Goal: Transaction & Acquisition: Subscribe to service/newsletter

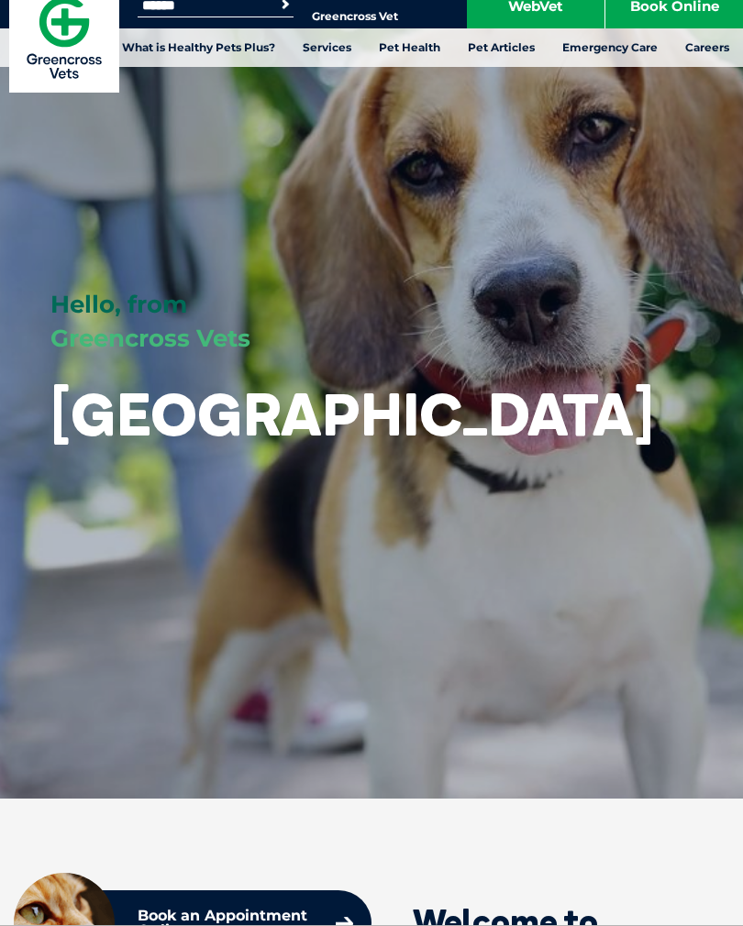
scroll to position [19, 0]
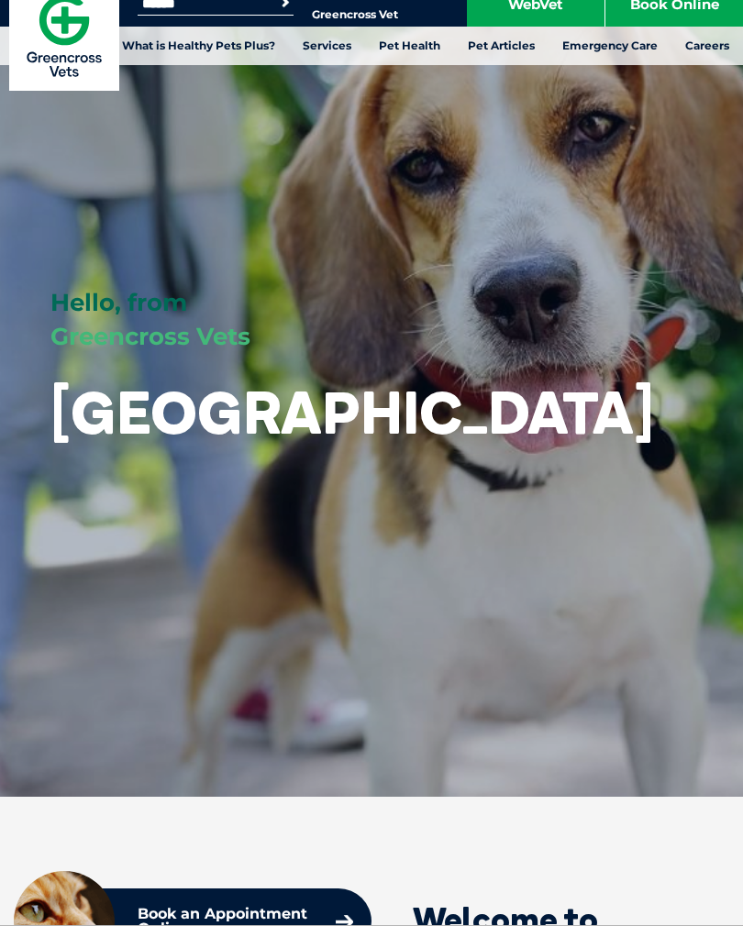
click at [62, 307] on link "Vaccinations" at bounding box center [52, 315] width 77 height 16
click at [86, 307] on link "Vaccinations" at bounding box center [52, 315] width 77 height 16
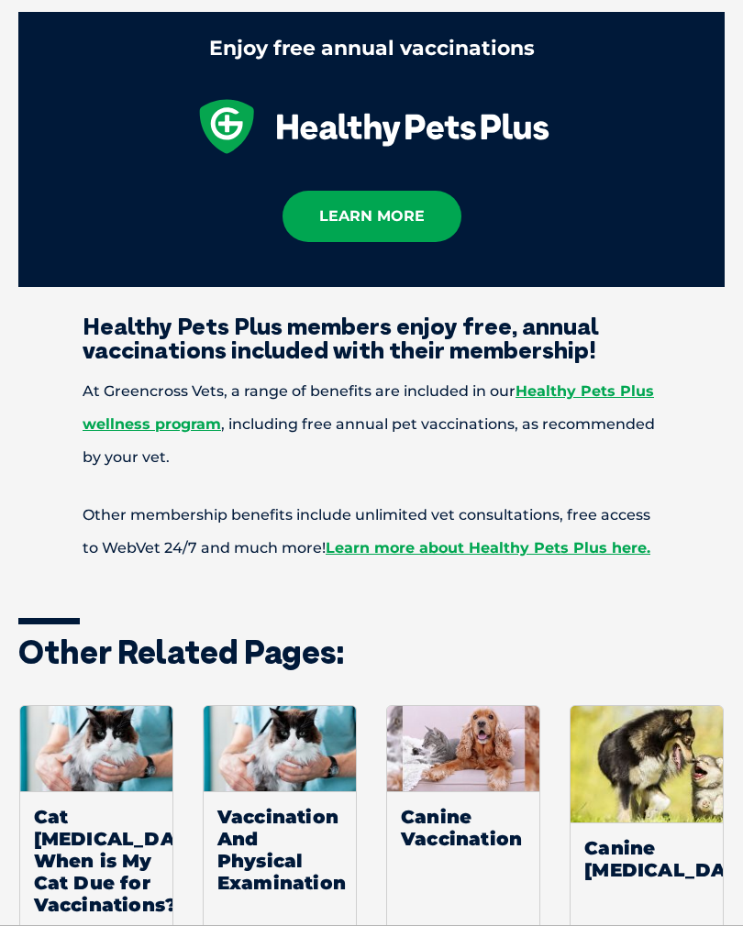
scroll to position [2844, 0]
click at [605, 383] on link "Healthy Pets Plus wellness program" at bounding box center [368, 408] width 571 height 50
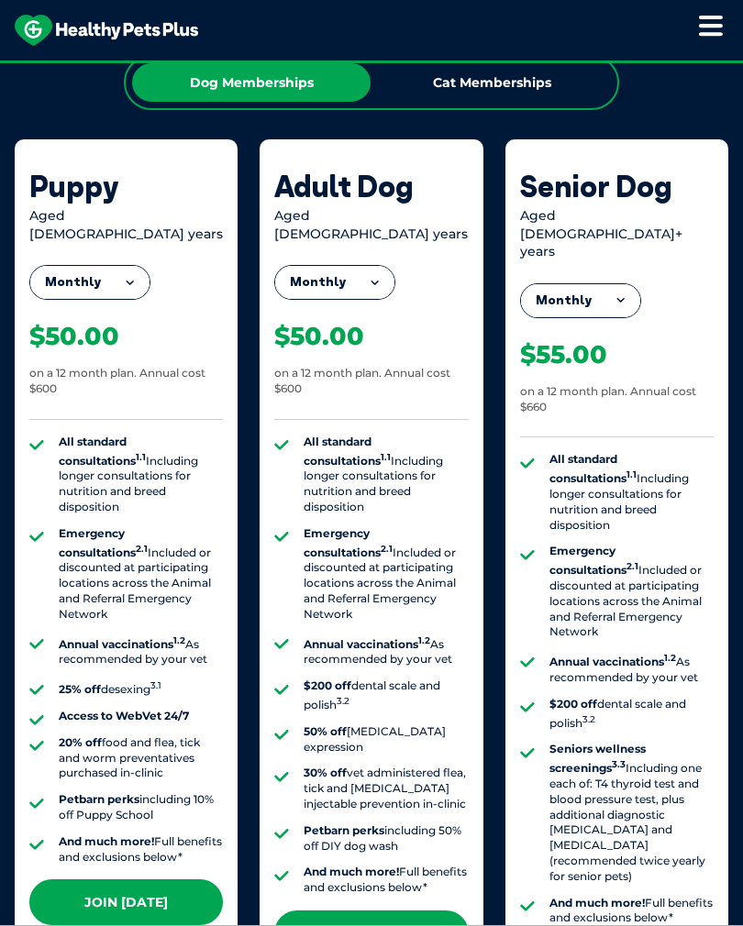
scroll to position [1557, 0]
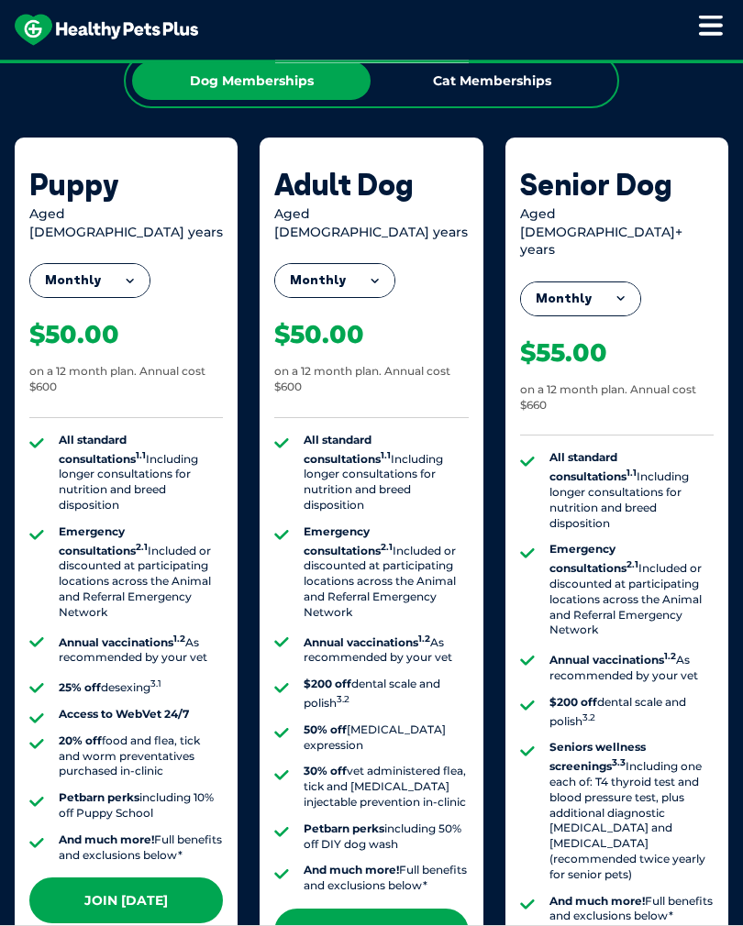
click at [66, 265] on button "Monthly" at bounding box center [89, 281] width 119 height 33
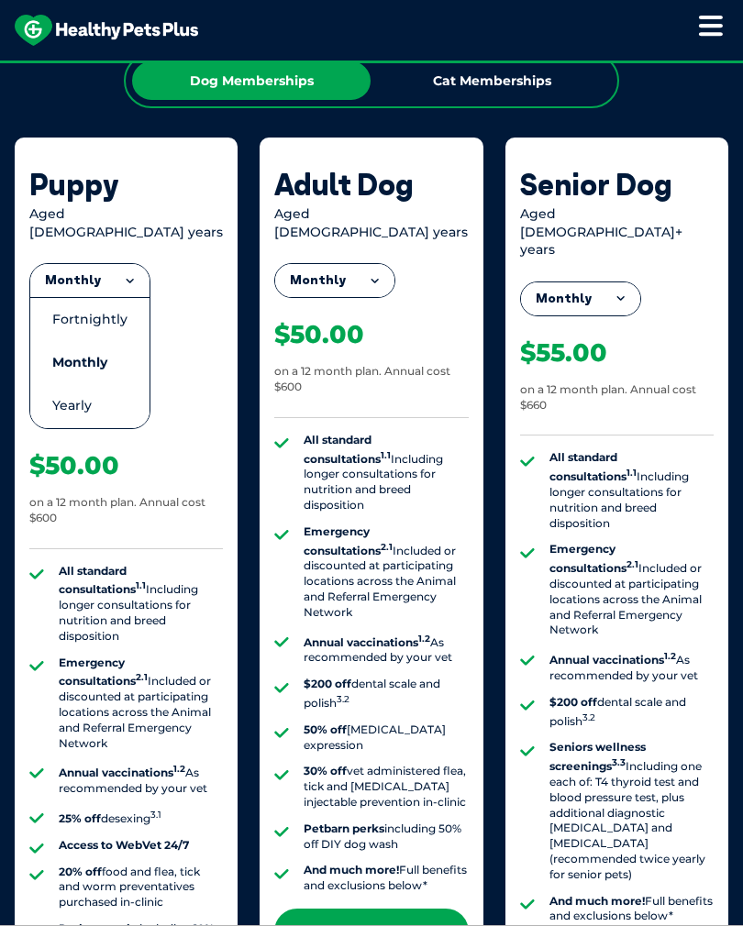
click at [70, 297] on li "Fortnightly" at bounding box center [89, 319] width 119 height 44
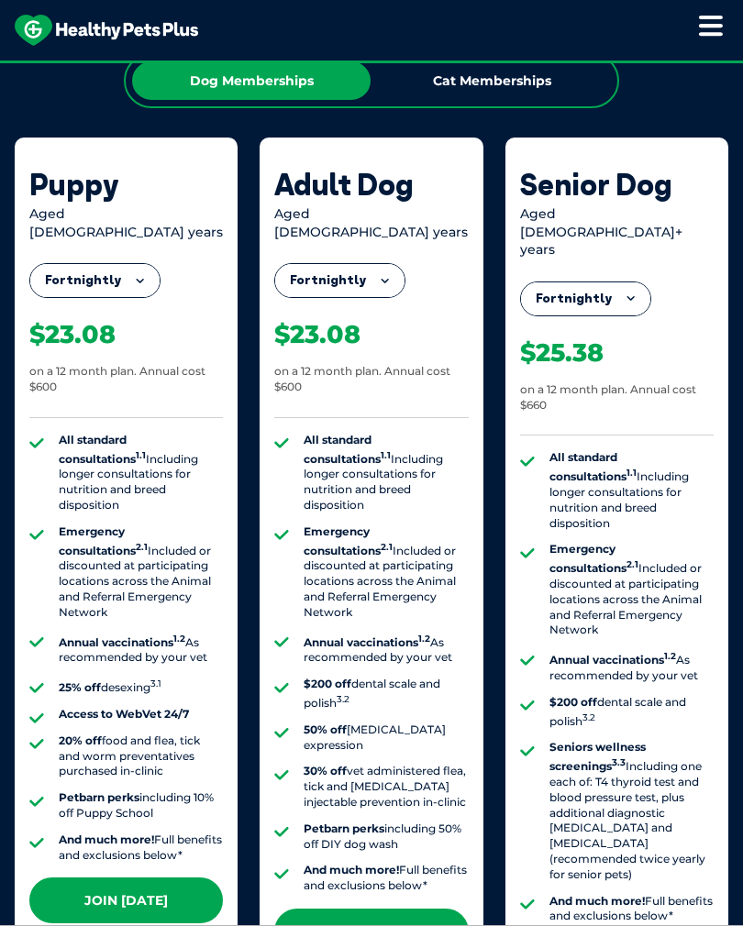
click at [61, 264] on button "Fortnightly" at bounding box center [94, 280] width 129 height 33
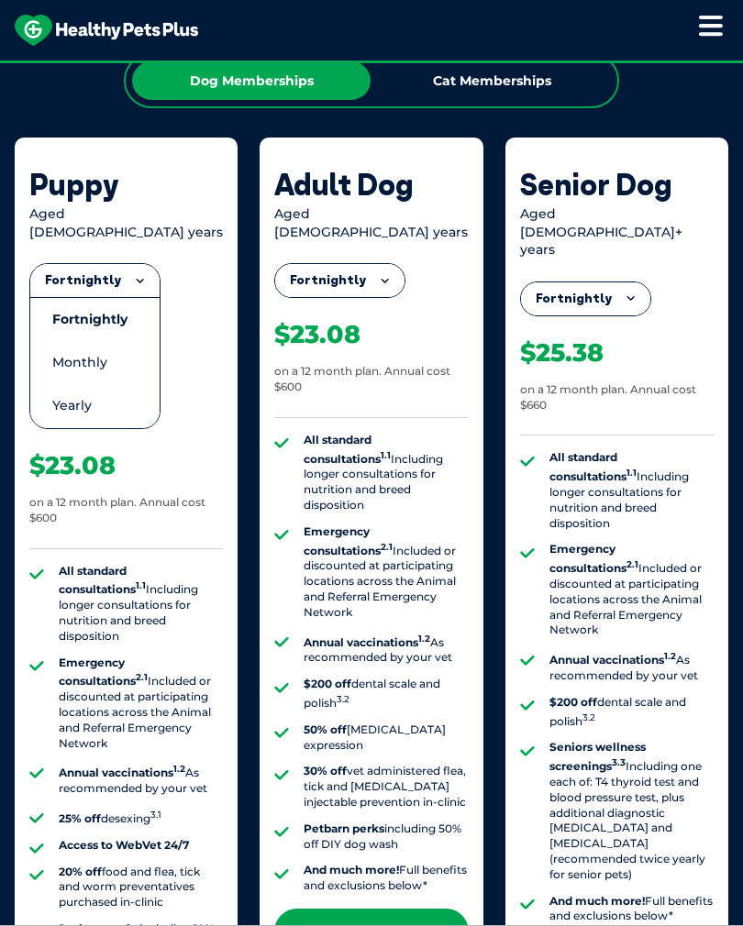
click at [75, 384] on li "Yearly" at bounding box center [94, 405] width 129 height 43
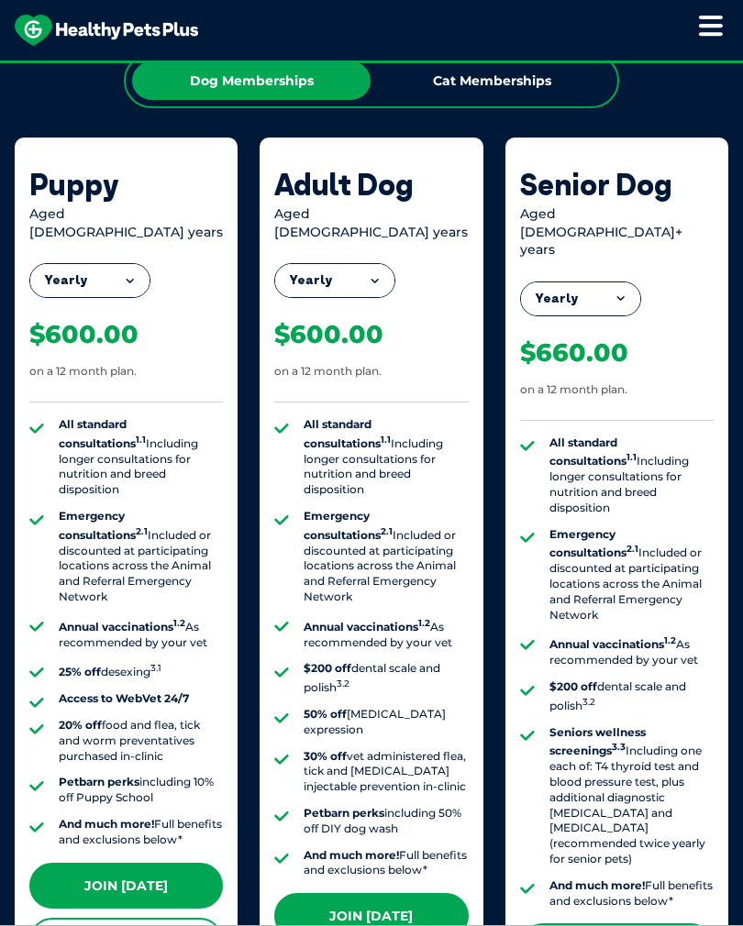
click at [63, 264] on button "Yearly" at bounding box center [89, 280] width 119 height 33
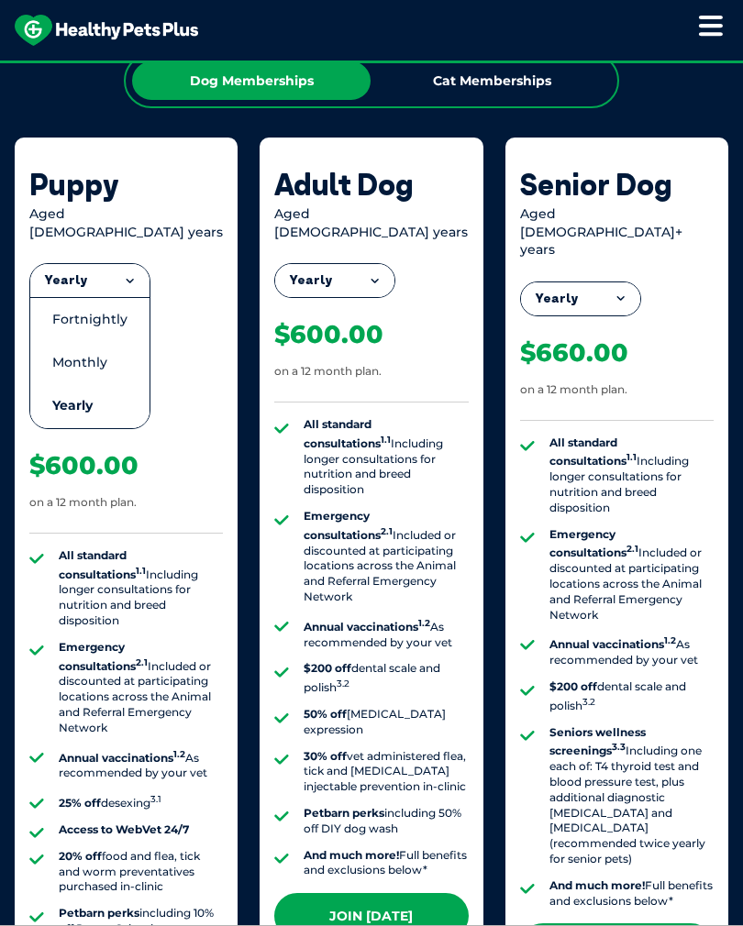
click at [63, 297] on li "Fortnightly" at bounding box center [89, 319] width 119 height 44
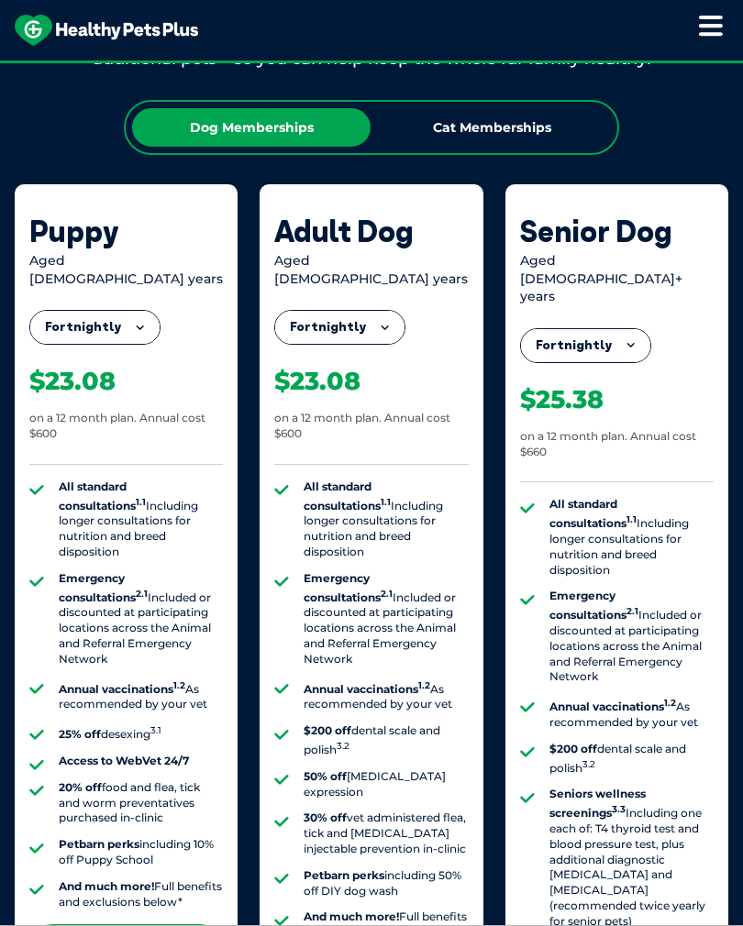
scroll to position [1492, 0]
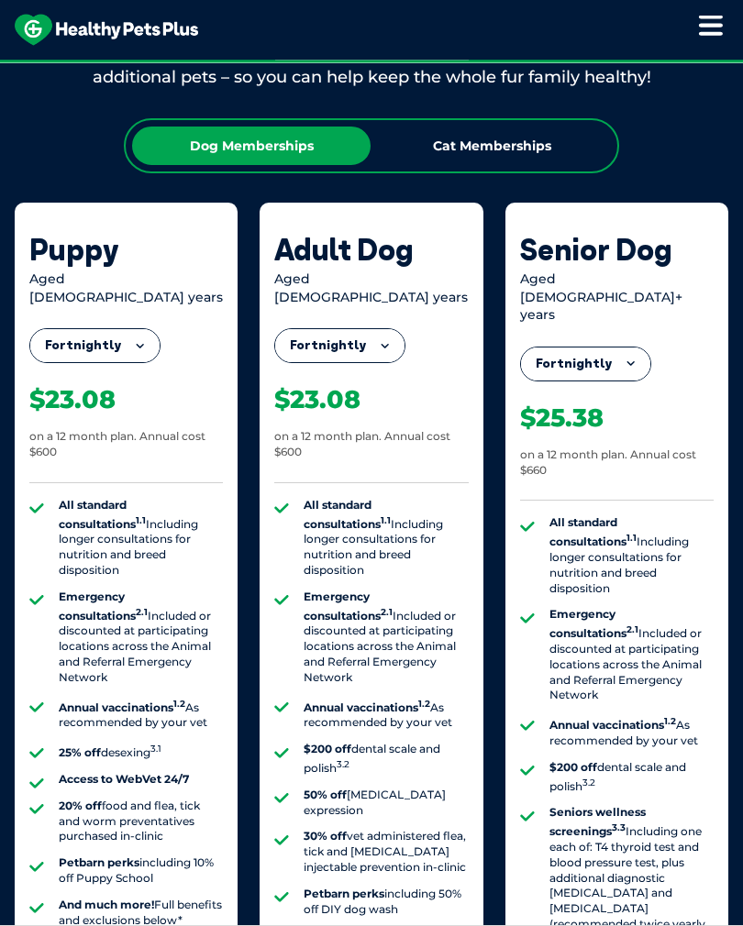
click at [91, 330] on button "Fortnightly" at bounding box center [94, 346] width 129 height 33
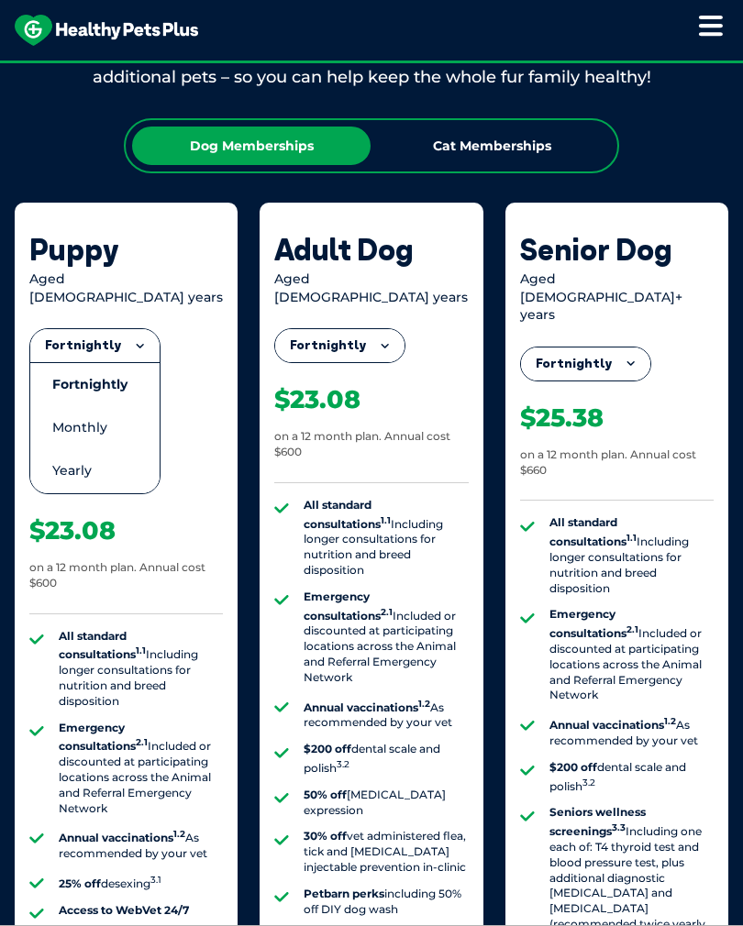
click at [73, 406] on li "Monthly" at bounding box center [94, 427] width 129 height 43
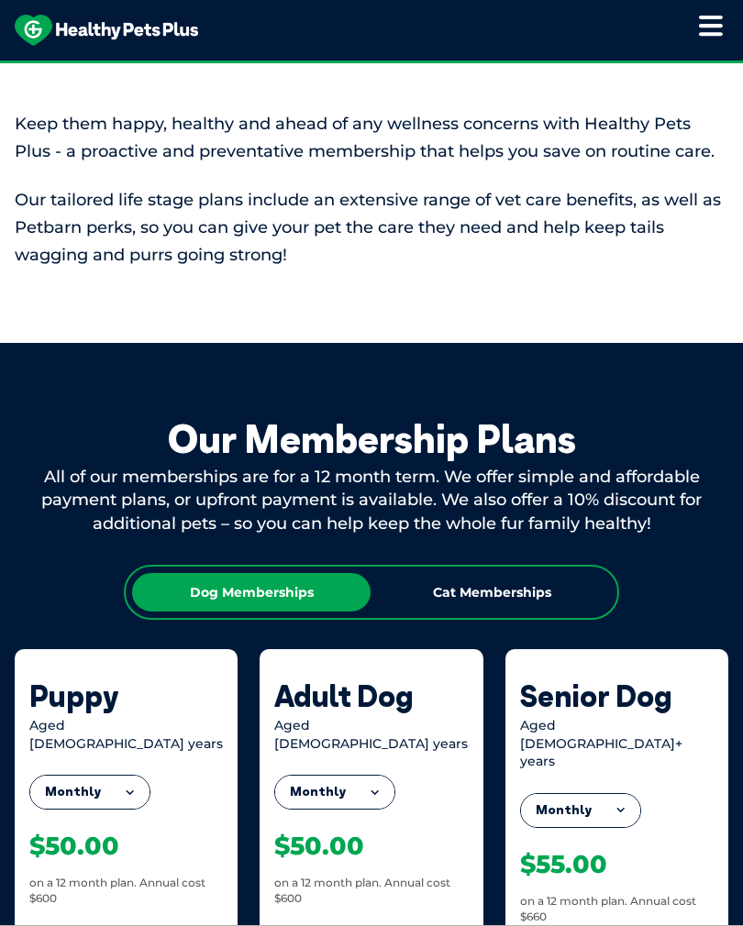
scroll to position [1073, 0]
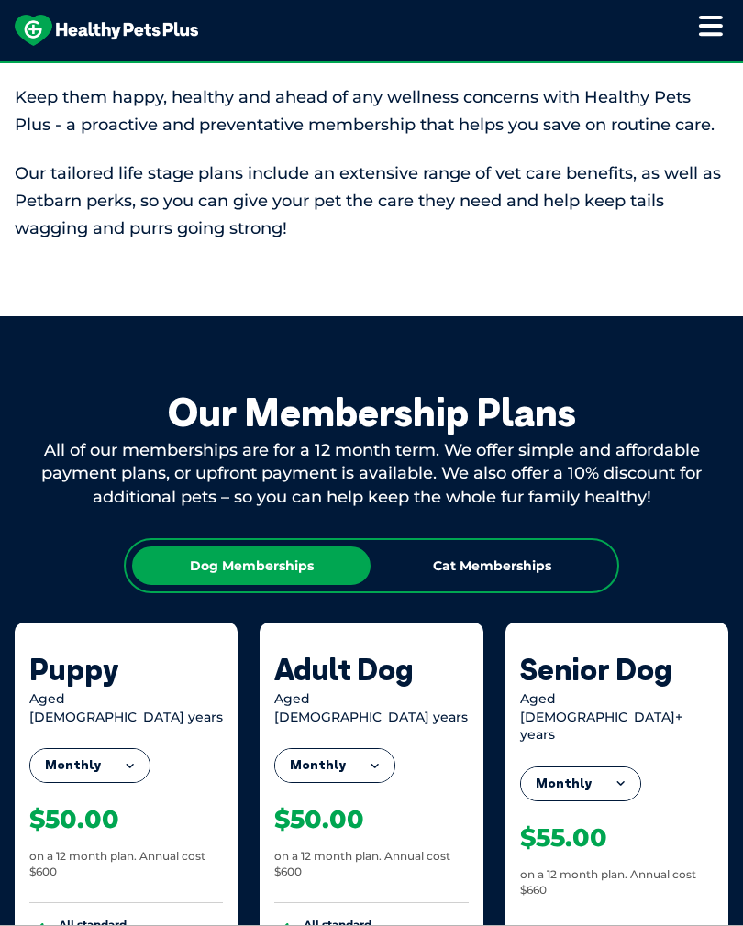
click at [566, 564] on div "Cat Memberships" at bounding box center [491, 566] width 238 height 39
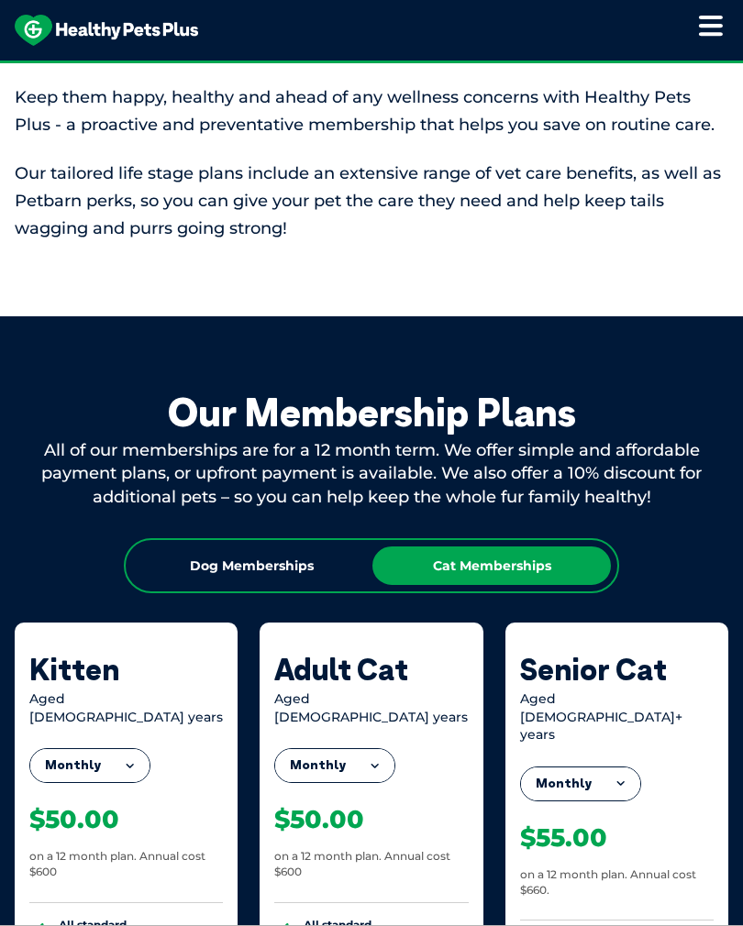
click at [193, 563] on div "Dog Memberships" at bounding box center [251, 566] width 238 height 39
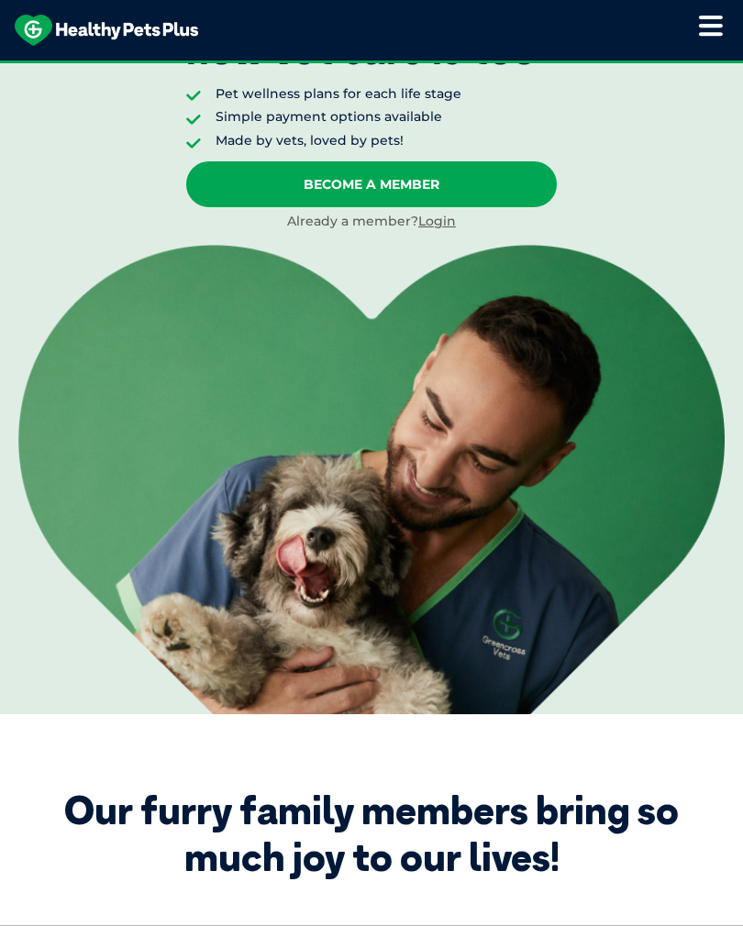
scroll to position [0, 0]
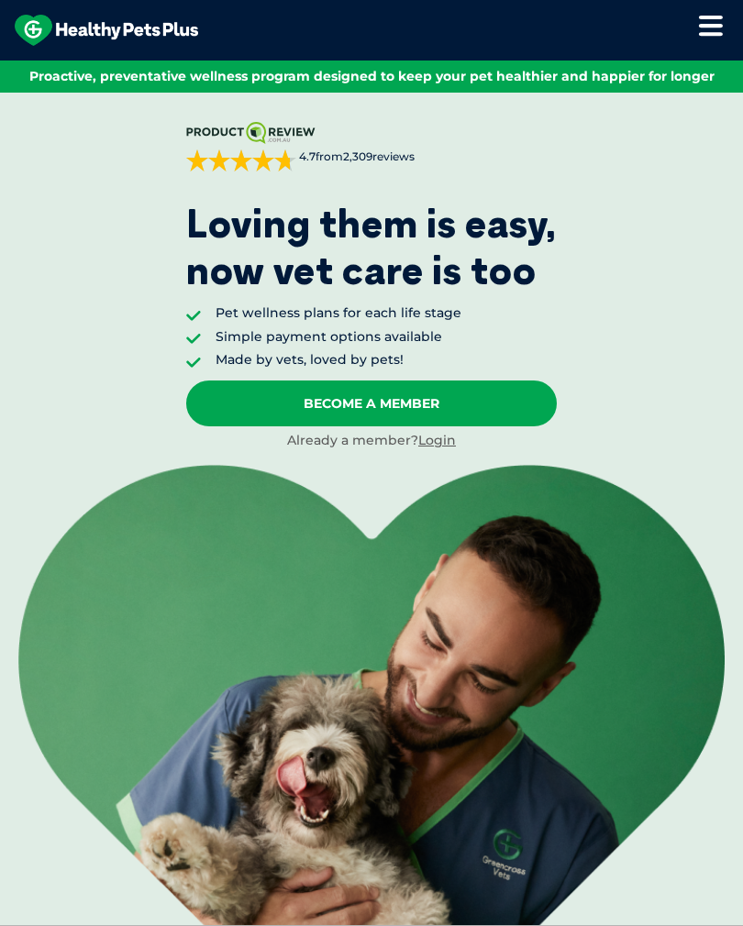
click at [715, 15] on icon at bounding box center [710, 26] width 25 height 22
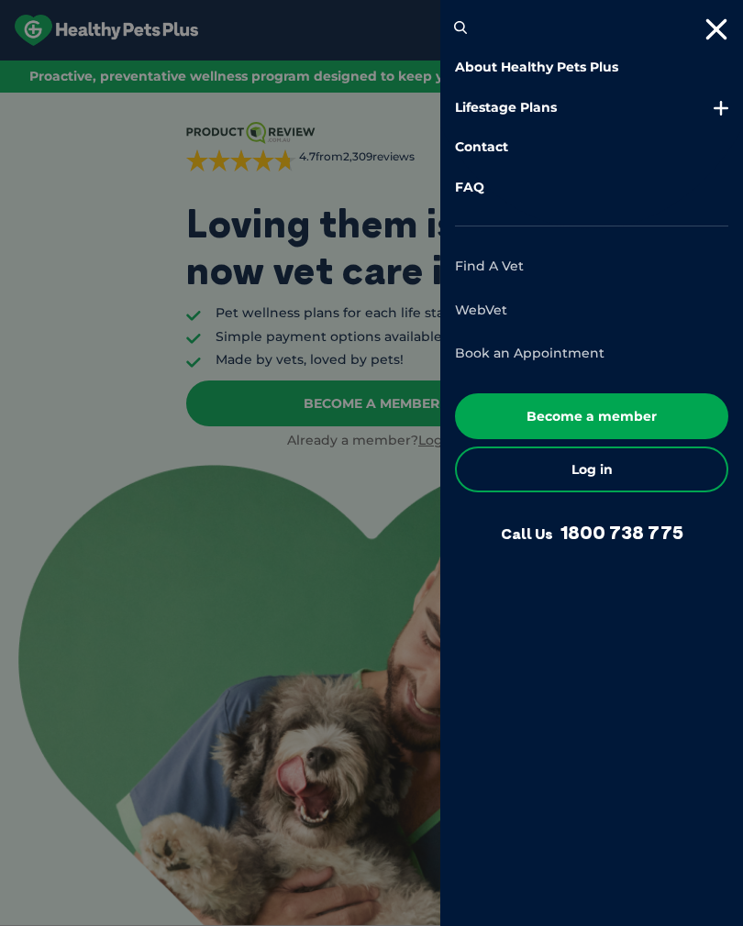
click at [719, 36] on icon at bounding box center [716, 29] width 25 height 22
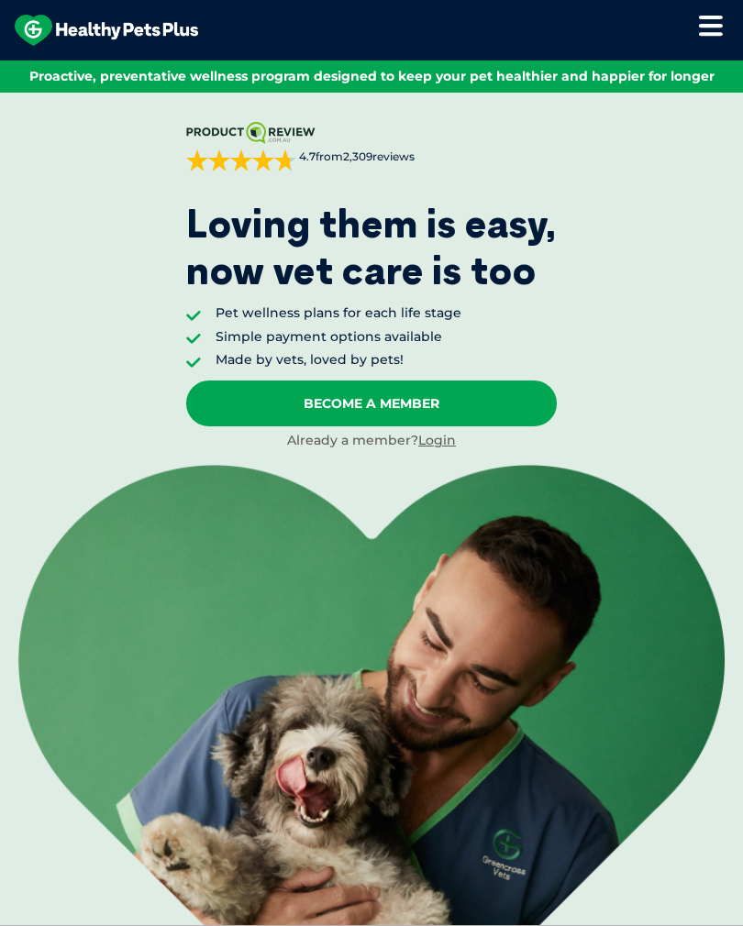
click at [150, 45] on img at bounding box center [106, 30] width 183 height 31
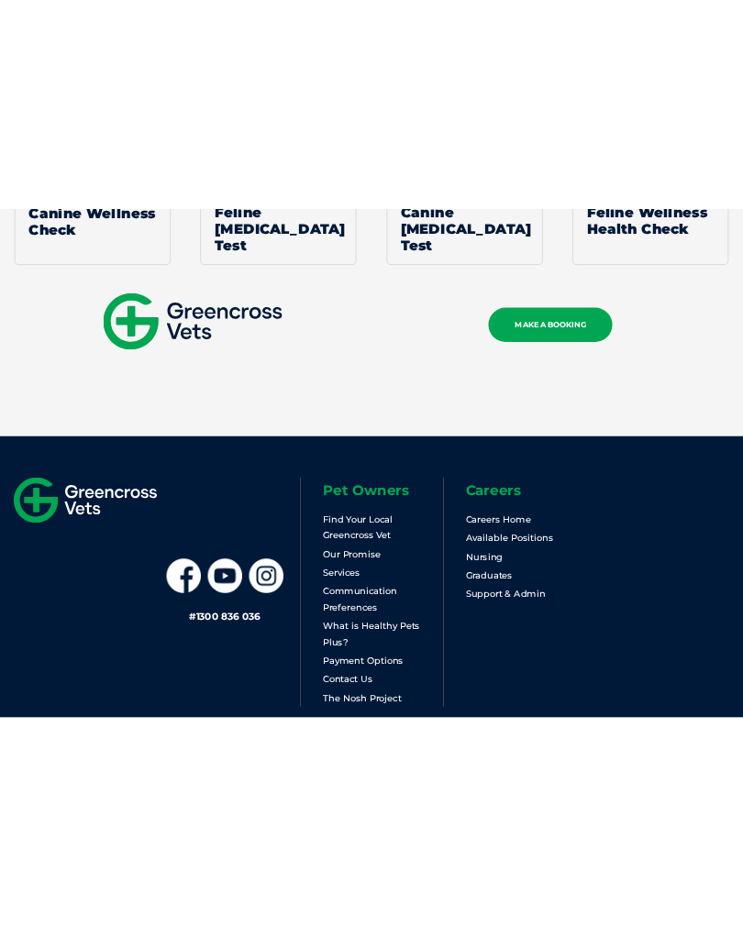
scroll to position [3797, 0]
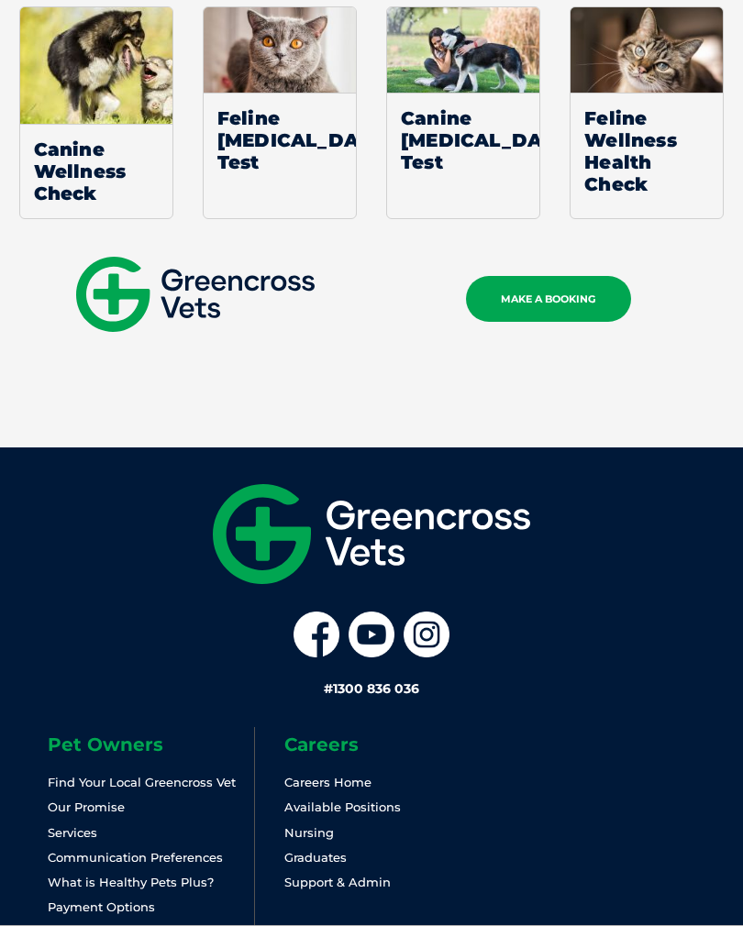
click at [137, 900] on link "Payment Options" at bounding box center [101, 907] width 107 height 15
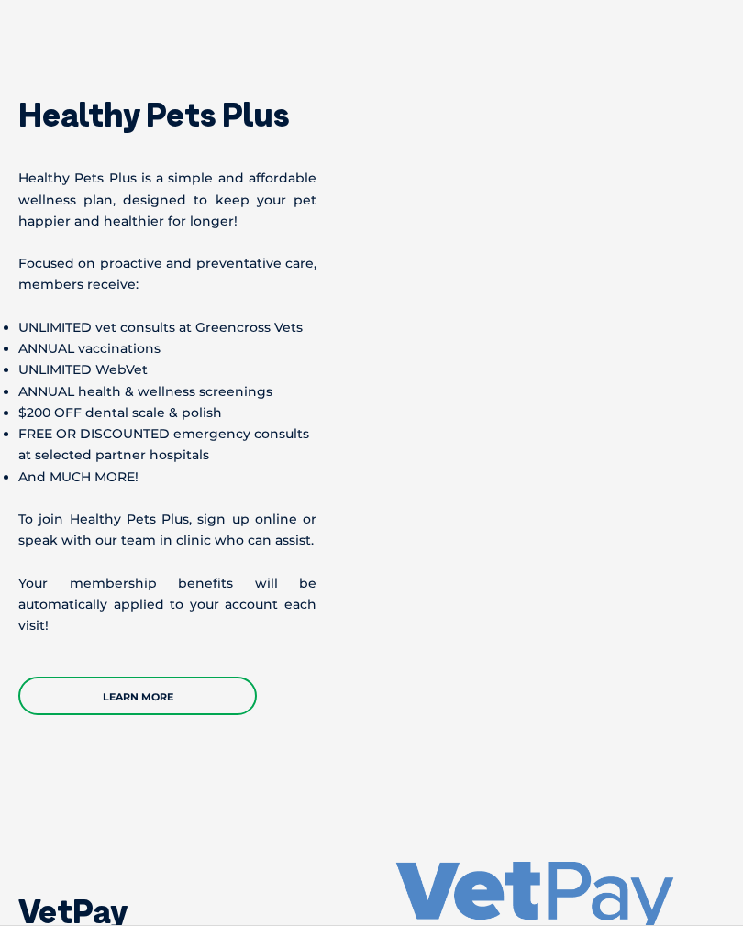
scroll to position [2699, 0]
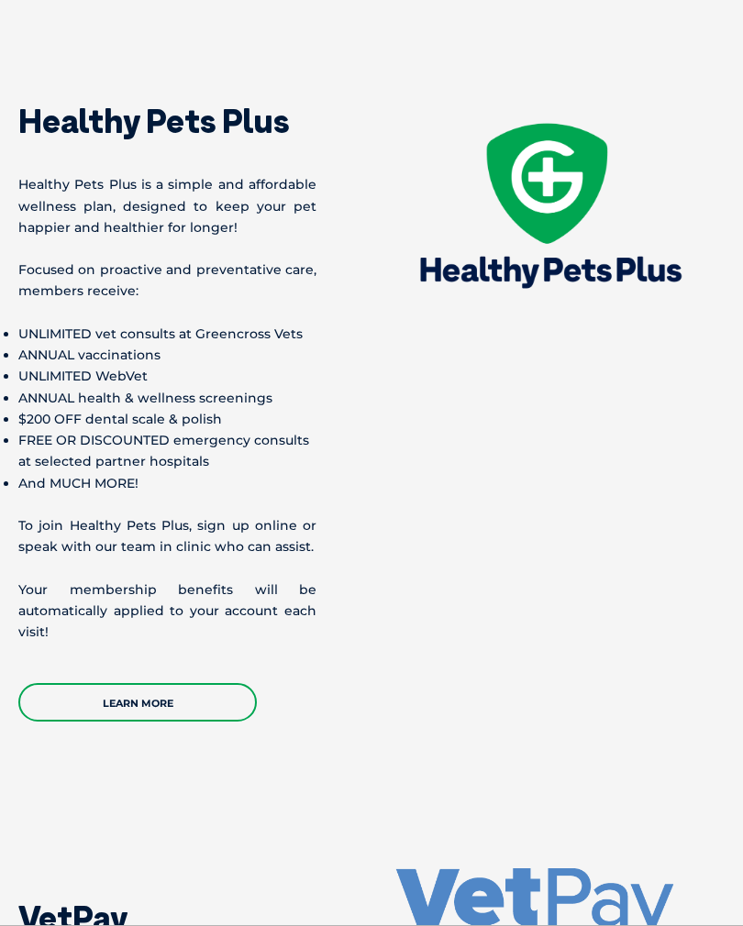
click at [238, 702] on link "Learn More" at bounding box center [137, 702] width 238 height 39
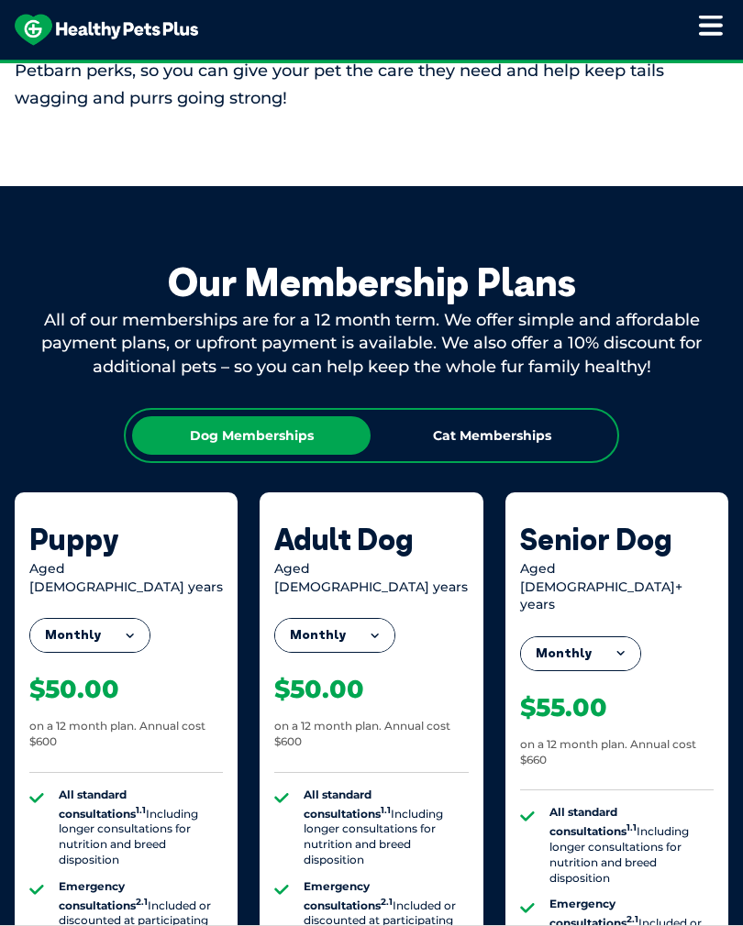
scroll to position [1204, 0]
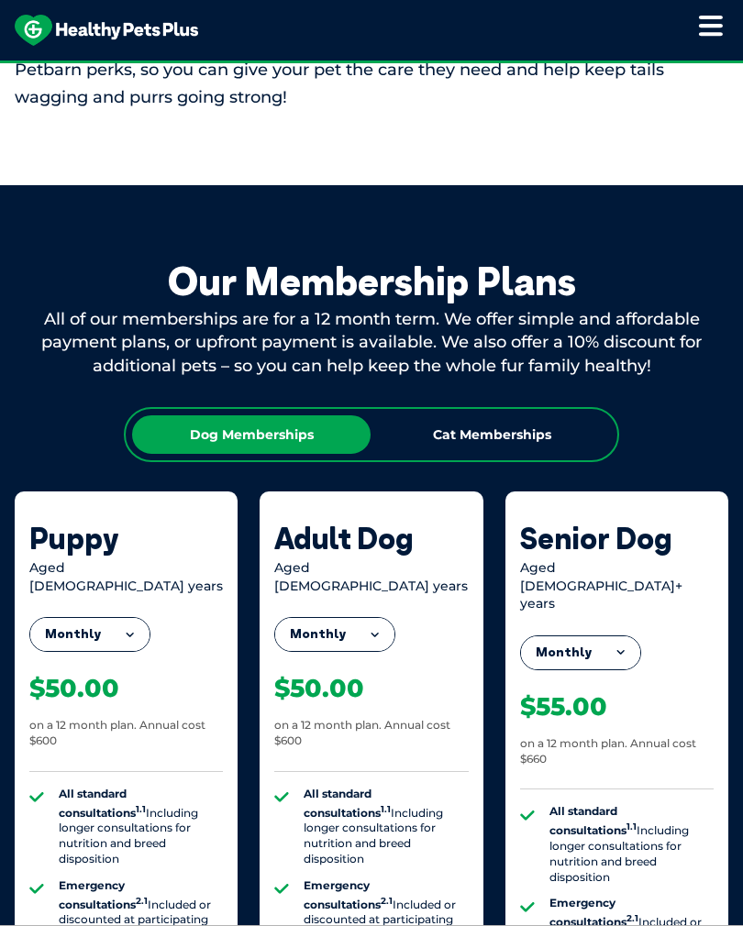
click at [390, 618] on button "Monthly" at bounding box center [334, 634] width 119 height 33
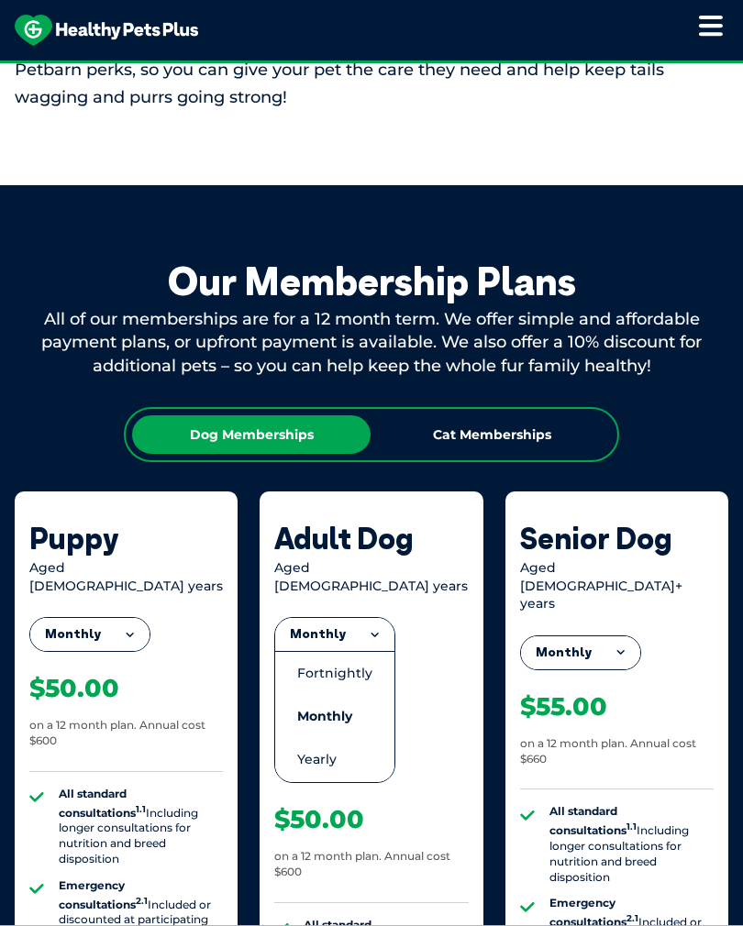
click at [592, 637] on button "Monthly" at bounding box center [580, 653] width 119 height 33
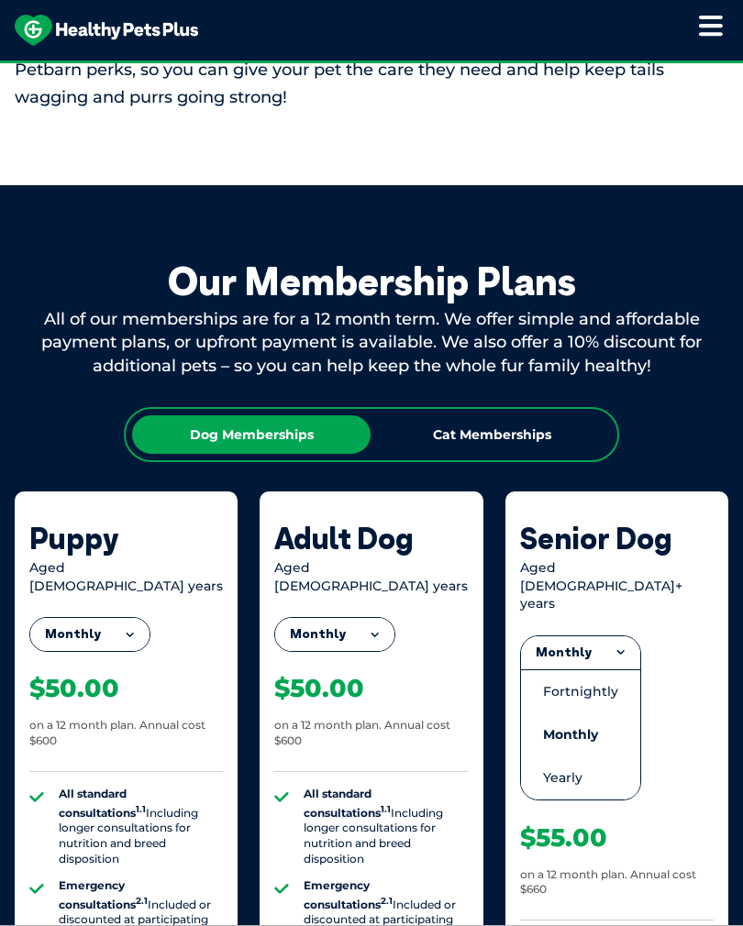
click at [577, 757] on li "Yearly" at bounding box center [580, 778] width 119 height 43
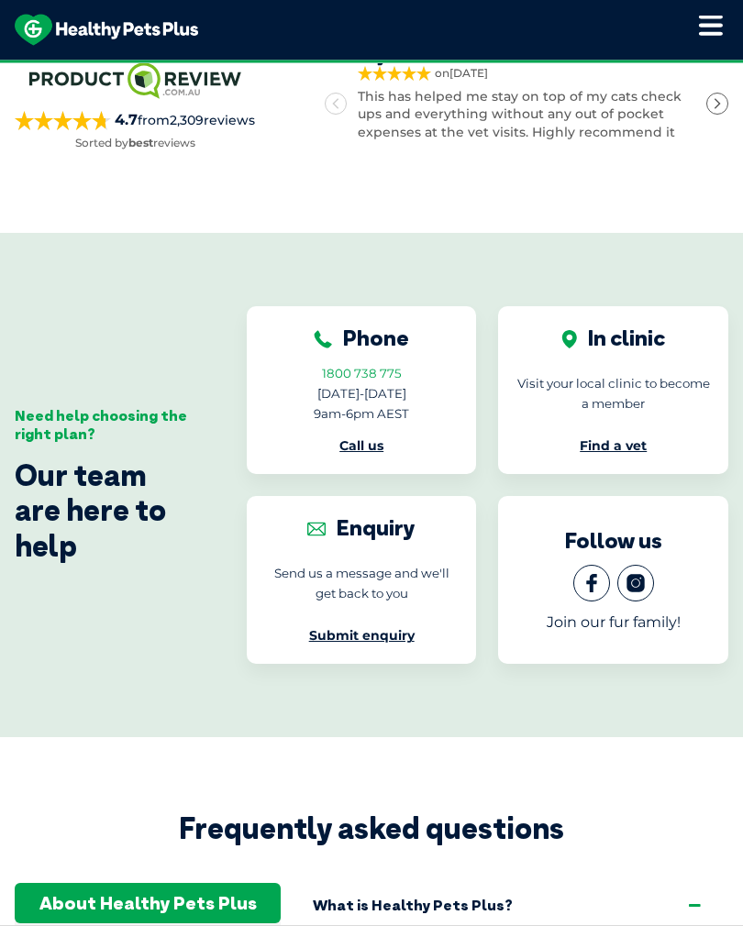
scroll to position [3411, 0]
